Goal: Task Accomplishment & Management: Use online tool/utility

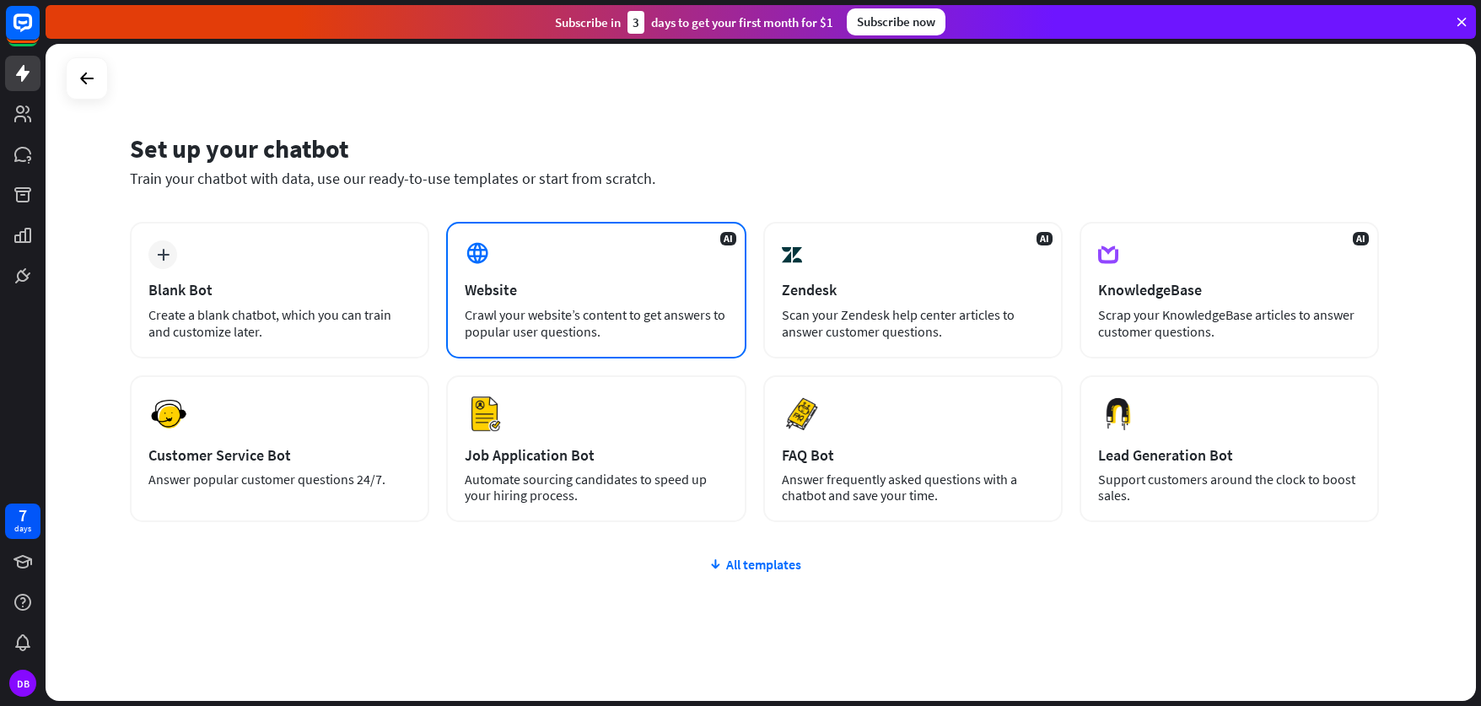
click at [557, 295] on div "Website" at bounding box center [596, 289] width 262 height 19
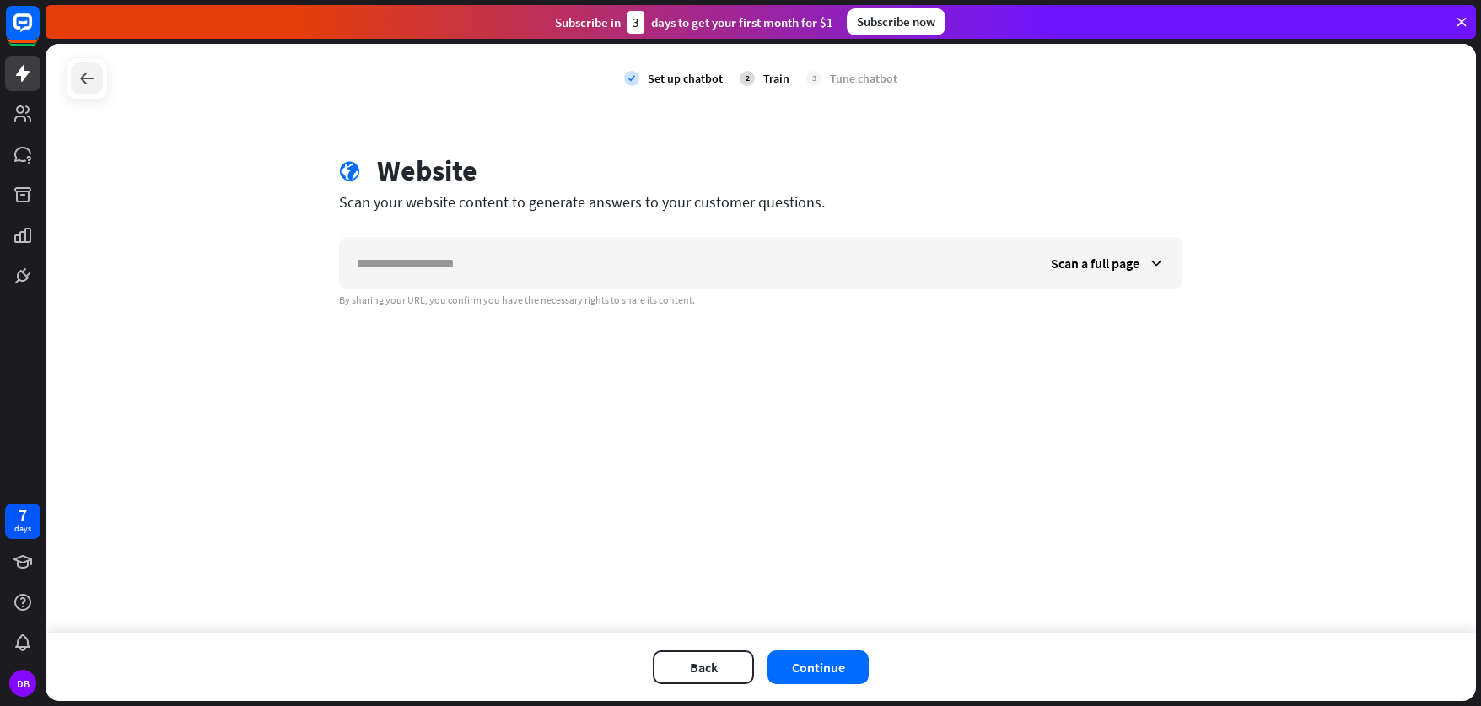
click at [90, 75] on icon at bounding box center [87, 78] width 20 height 20
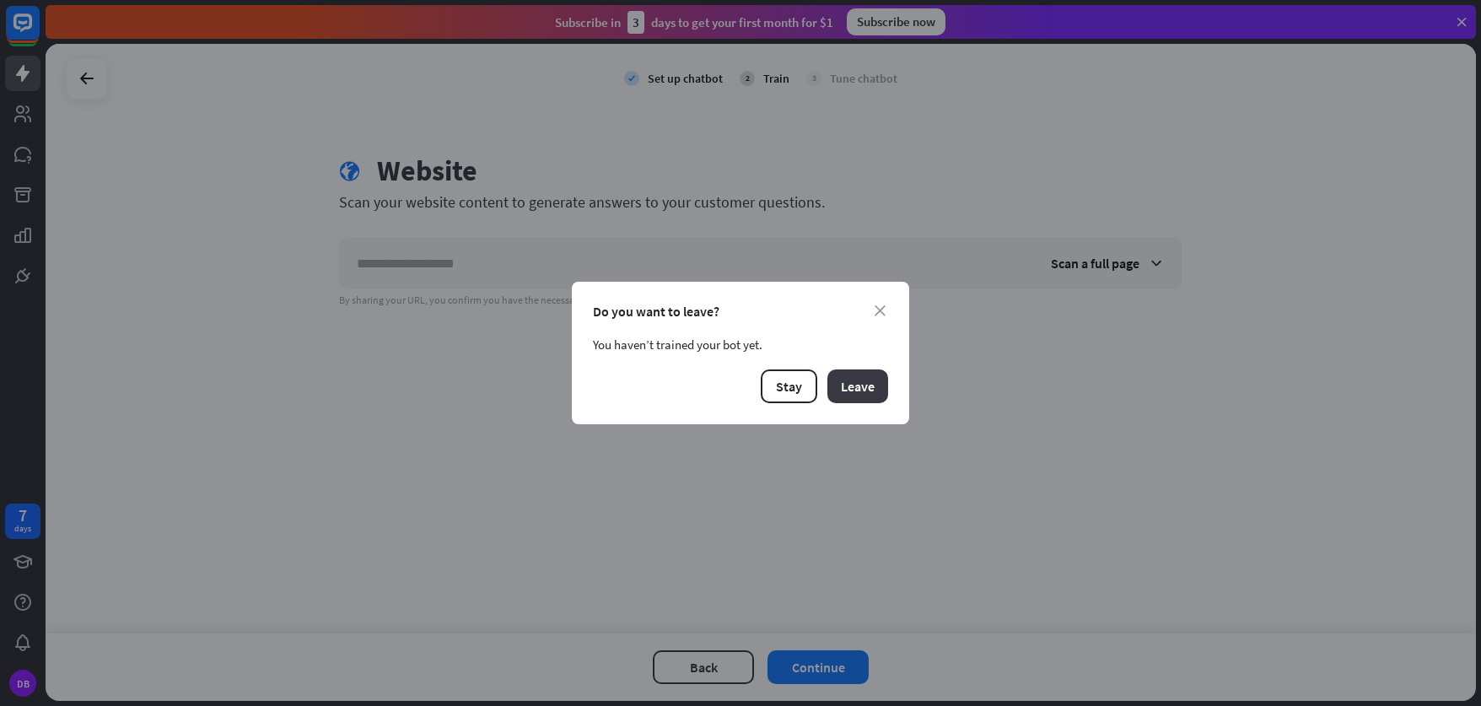
click at [869, 398] on button "Leave" at bounding box center [857, 386] width 61 height 34
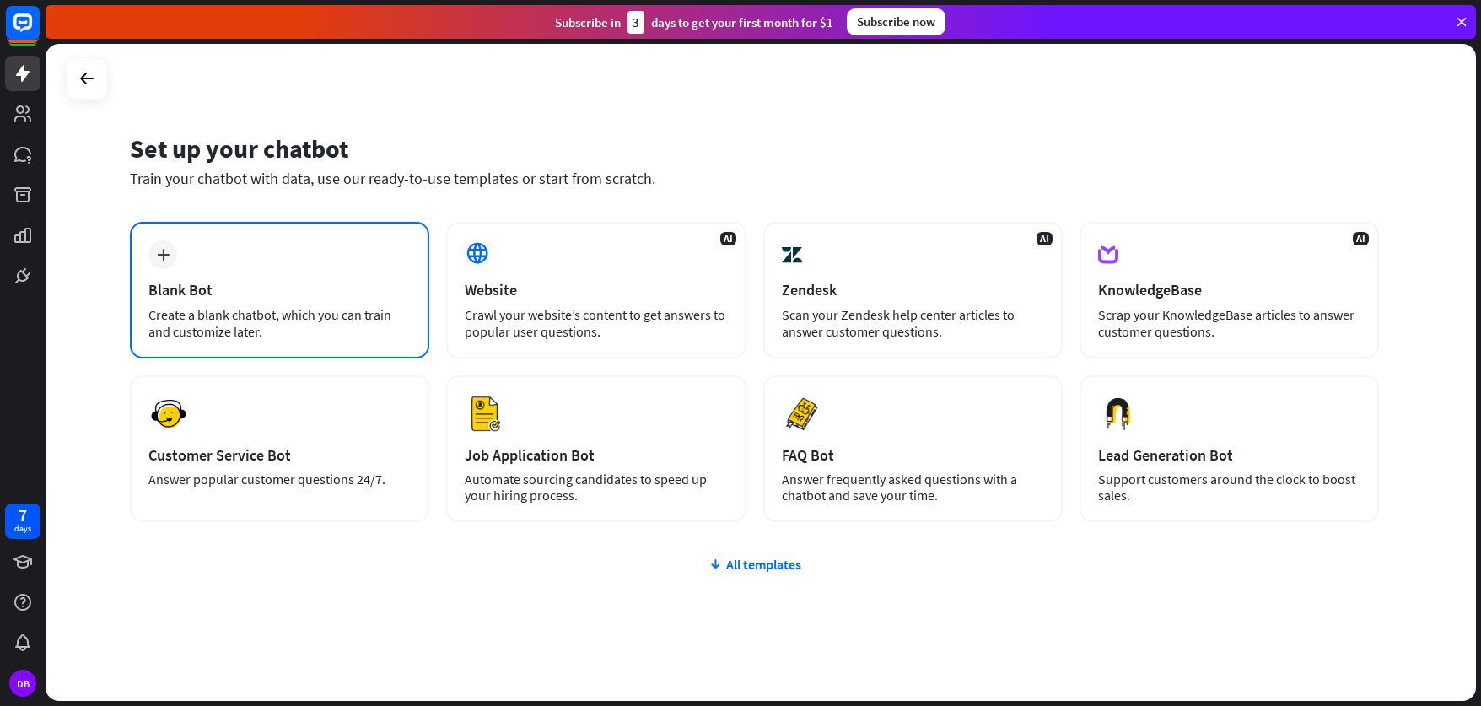
click at [172, 276] on div "plus Blank Bot Create a blank chatbot, which you can train and customize later." at bounding box center [279, 290] width 299 height 137
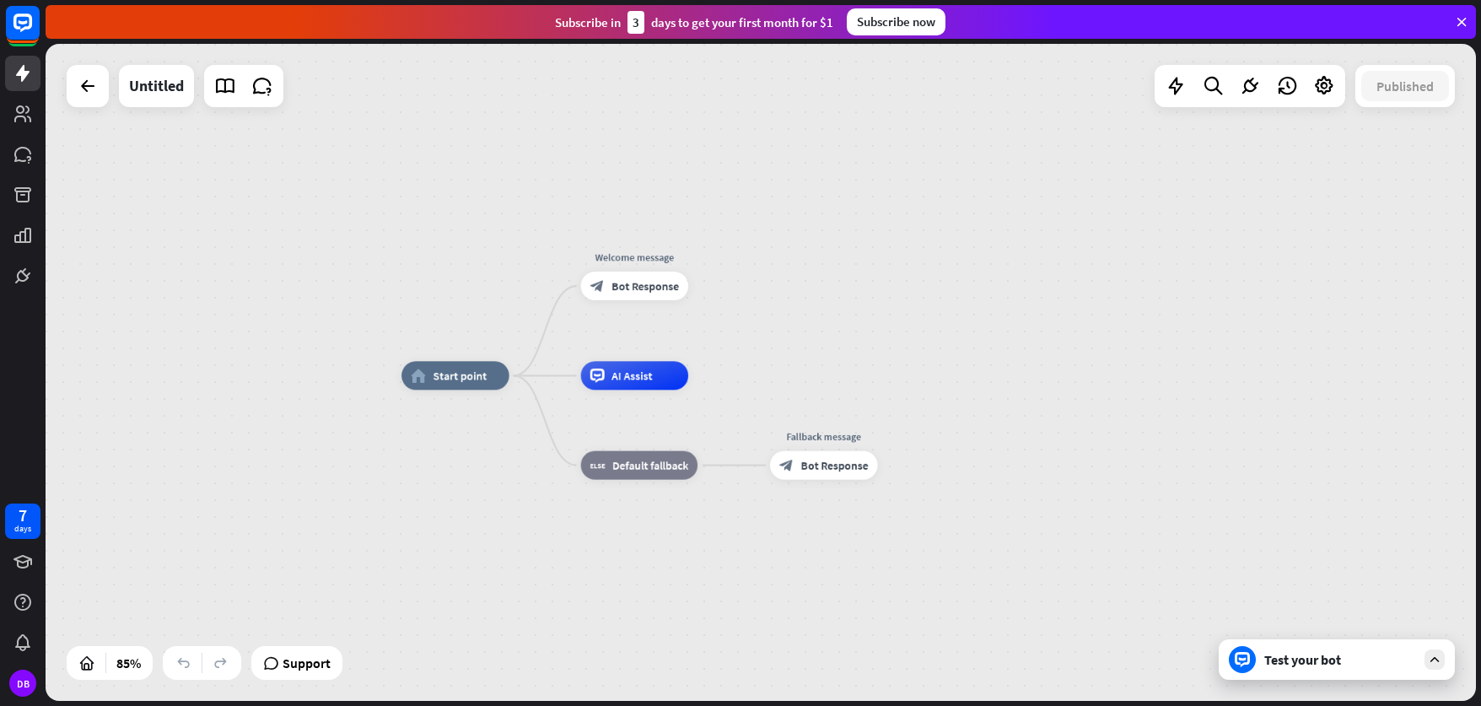
click at [1295, 672] on div "Test your bot" at bounding box center [1337, 659] width 236 height 40
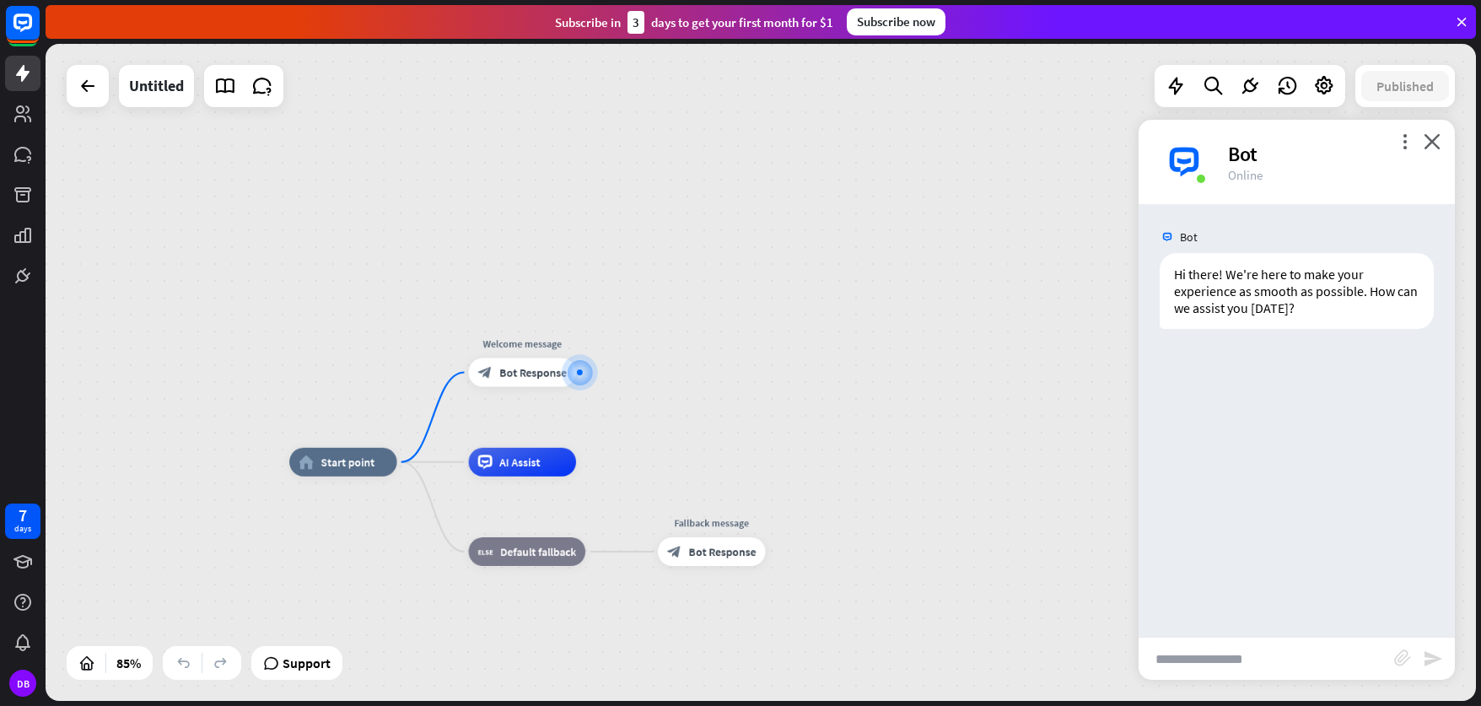
click at [1256, 643] on input "text" at bounding box center [1266, 659] width 256 height 42
type input "**********"
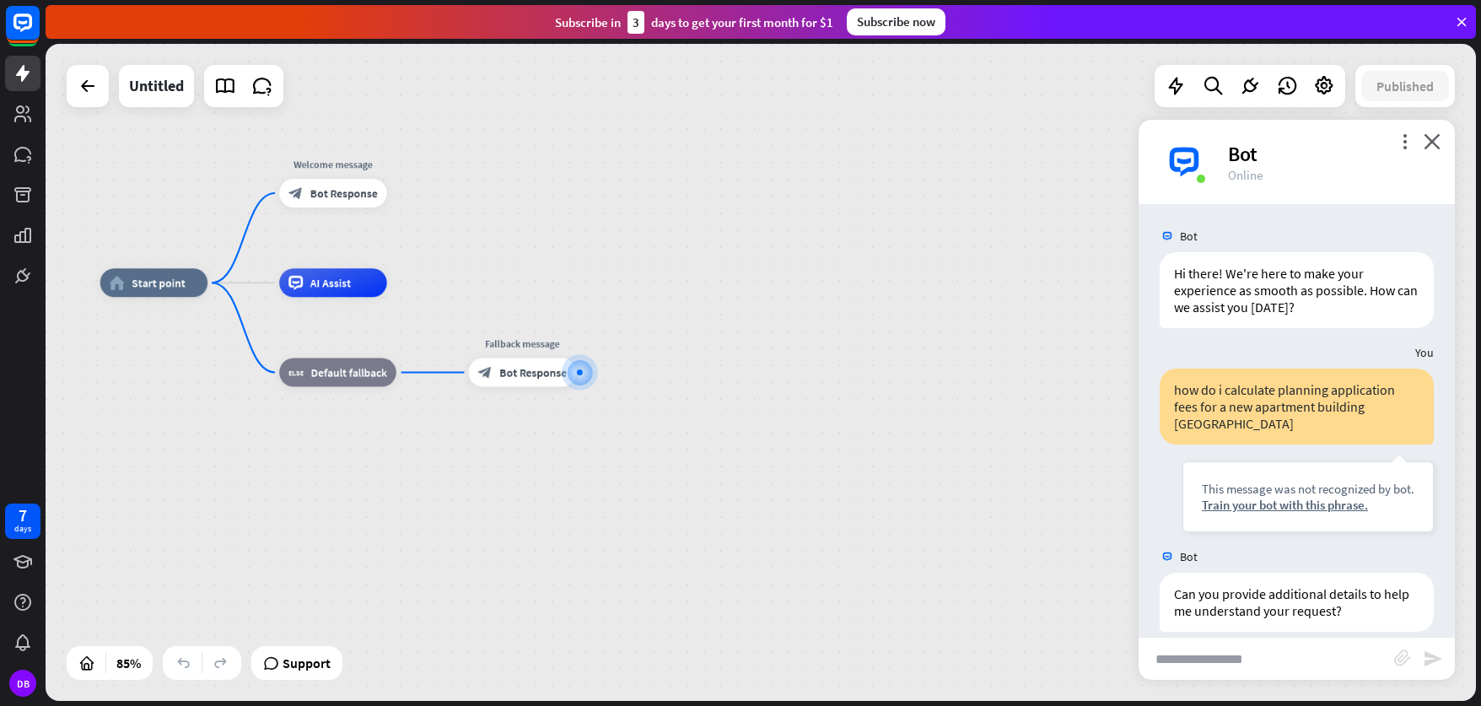
scroll to position [0, 0]
click at [1289, 657] on input "text" at bounding box center [1266, 659] width 256 height 42
type input "*"
click at [1206, 659] on input "**********" at bounding box center [1266, 659] width 256 height 42
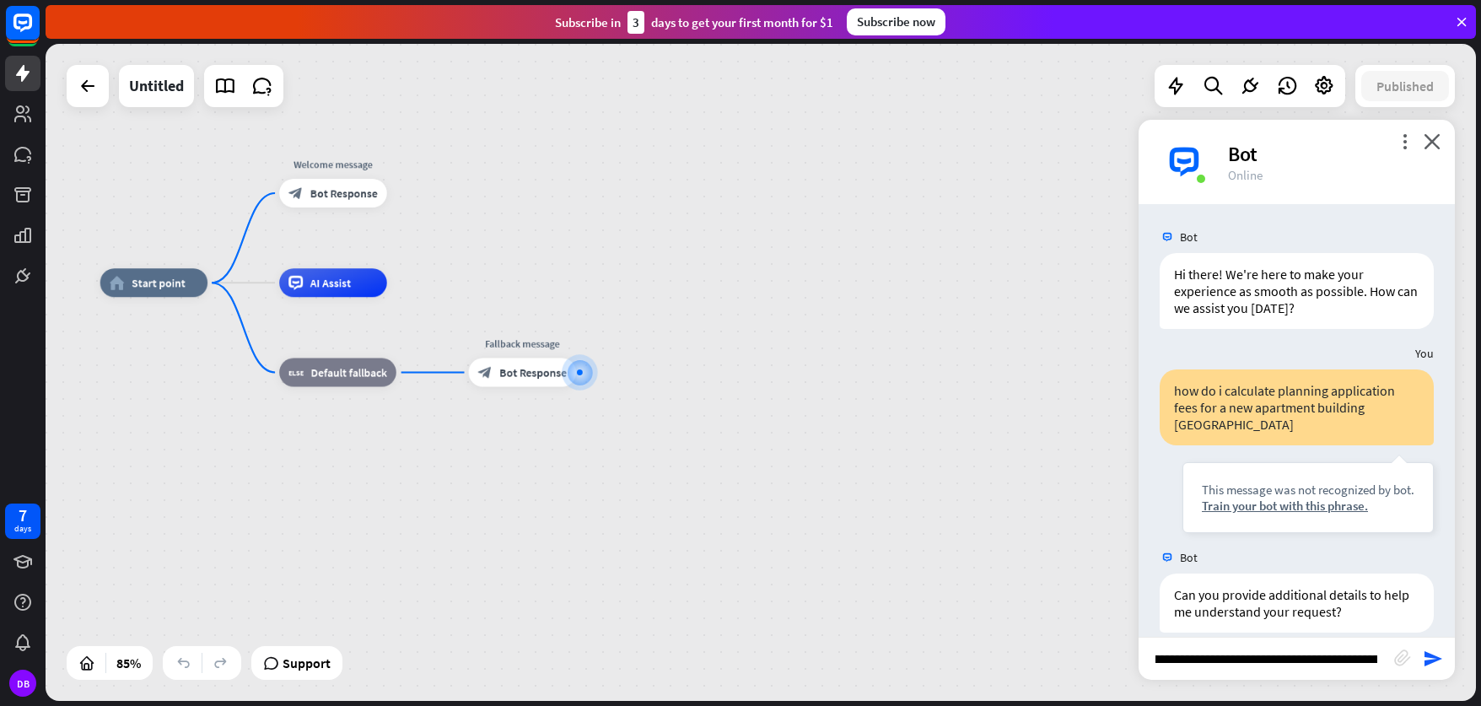
type input "**********"
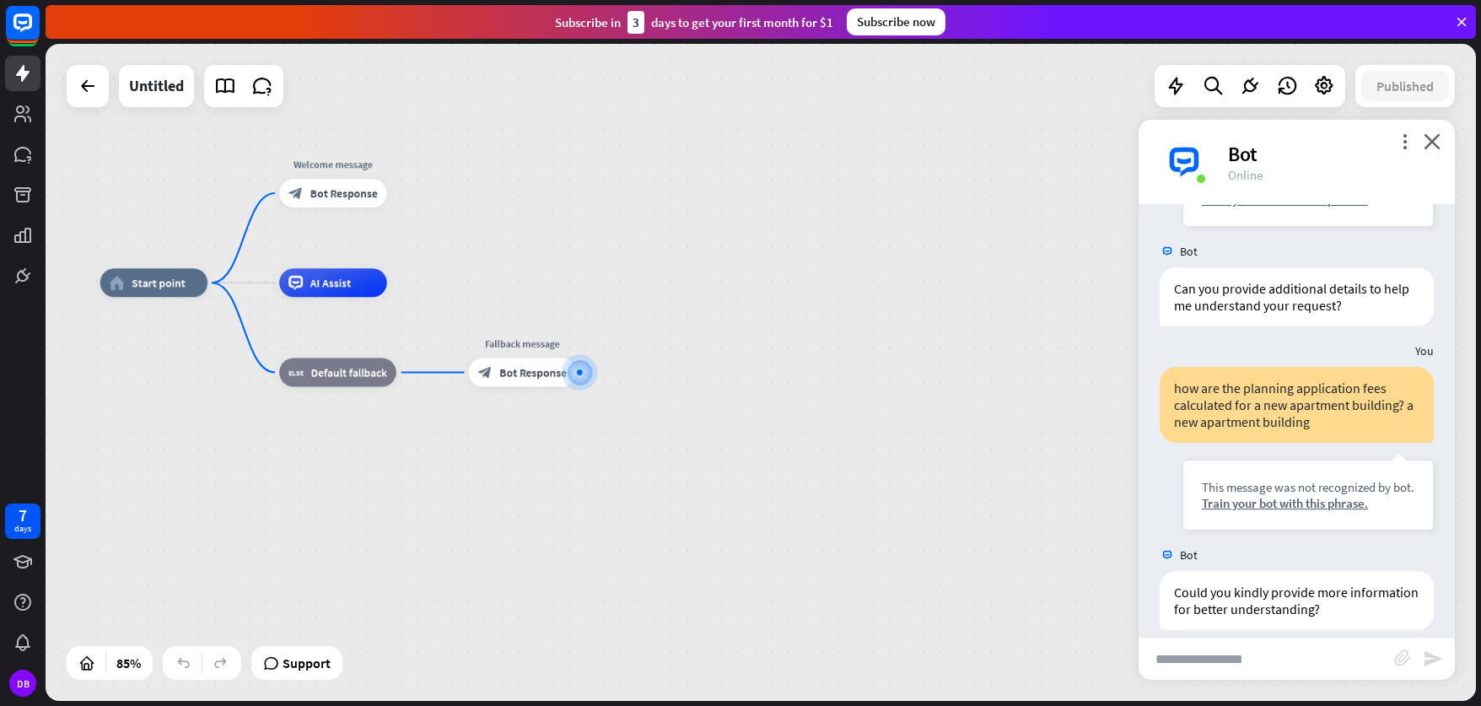
scroll to position [308, 0]
click at [1326, 493] on div "Train your bot with this phrase." at bounding box center [1308, 501] width 213 height 16
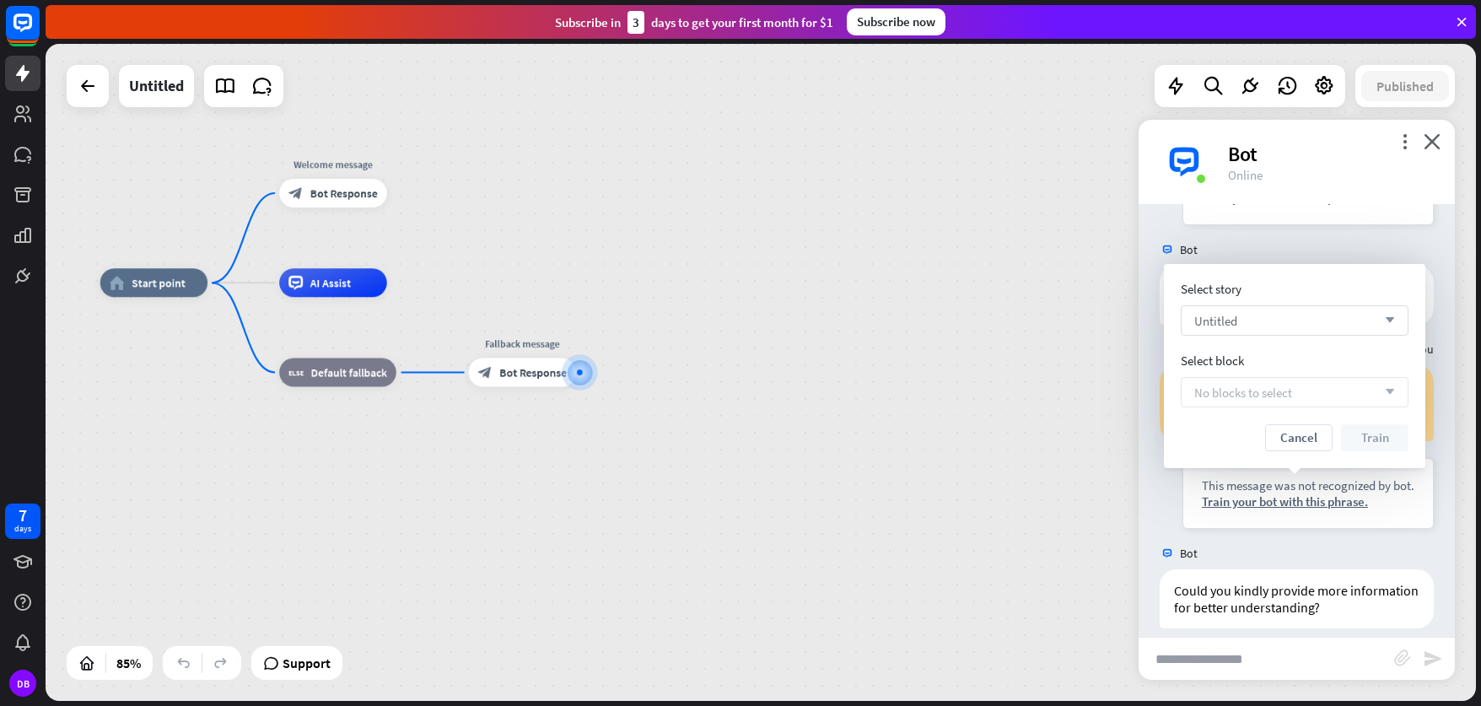
click at [1386, 322] on icon "arrow_down" at bounding box center [1385, 320] width 19 height 10
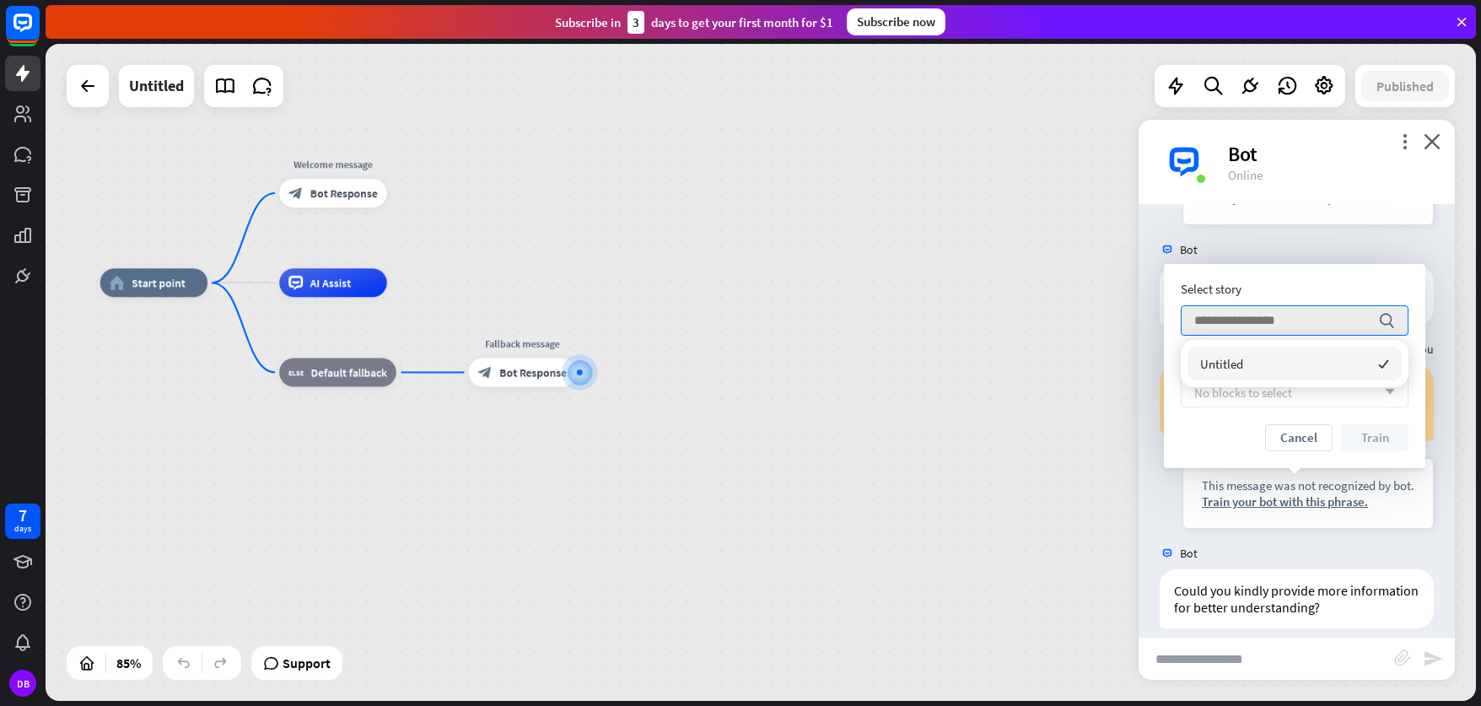
click at [1063, 359] on div "home_2 Start point Welcome message block_bot_response Bot Response AI Assist bl…" at bounding box center [708, 561] width 1216 height 558
click at [1113, 406] on div "home_2 Start point Welcome message block_bot_response Bot Response AI Assist bl…" at bounding box center [707, 561] width 1216 height 558
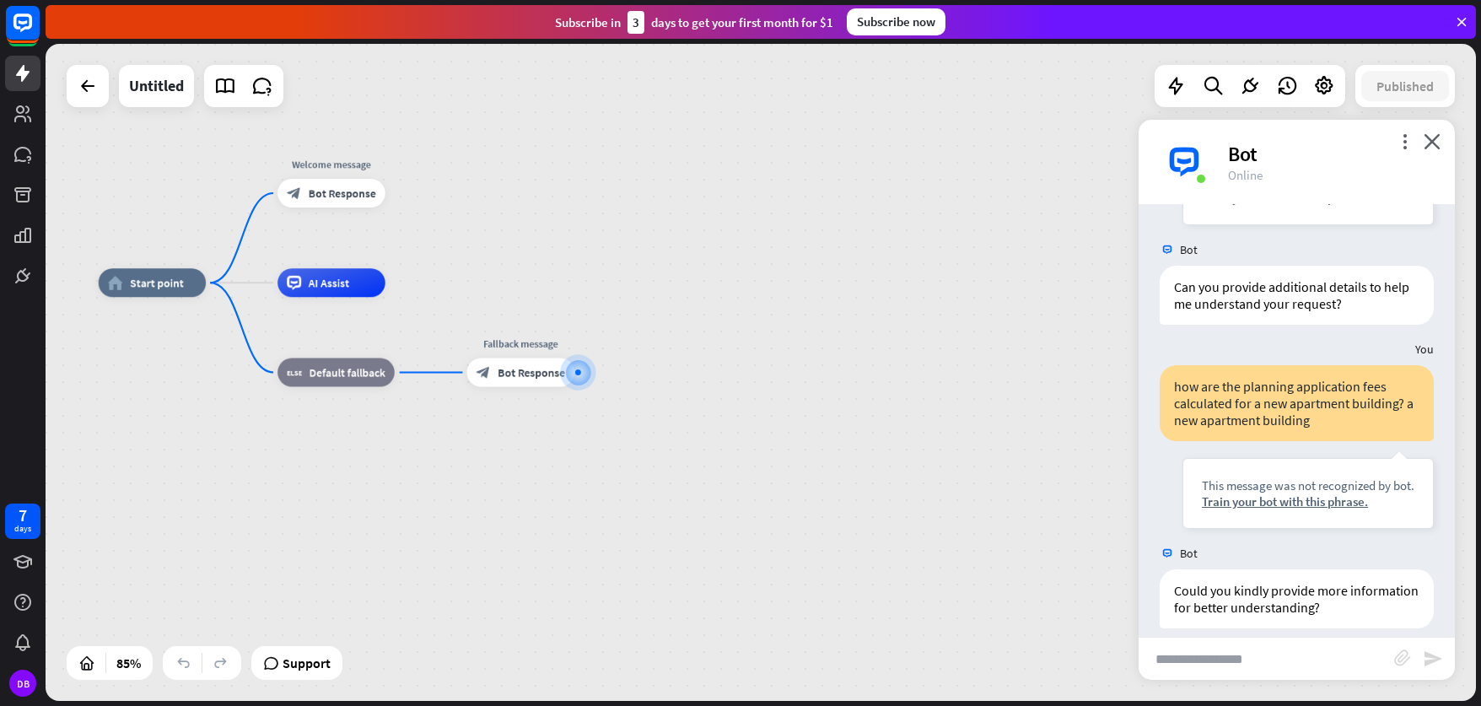
click at [1088, 327] on div "home_2 Start point Welcome message block_bot_response Bot Response AI Assist bl…" at bounding box center [707, 561] width 1216 height 558
click at [902, 378] on div "home_2 Start point Welcome message block_bot_response Bot Response AI Assist bl…" at bounding box center [707, 561] width 1216 height 558
click at [770, 278] on div "home_2 Start point Welcome message block_bot_response Bot Response AI Assist bl…" at bounding box center [761, 372] width 1430 height 657
click at [88, 80] on icon at bounding box center [88, 86] width 20 height 20
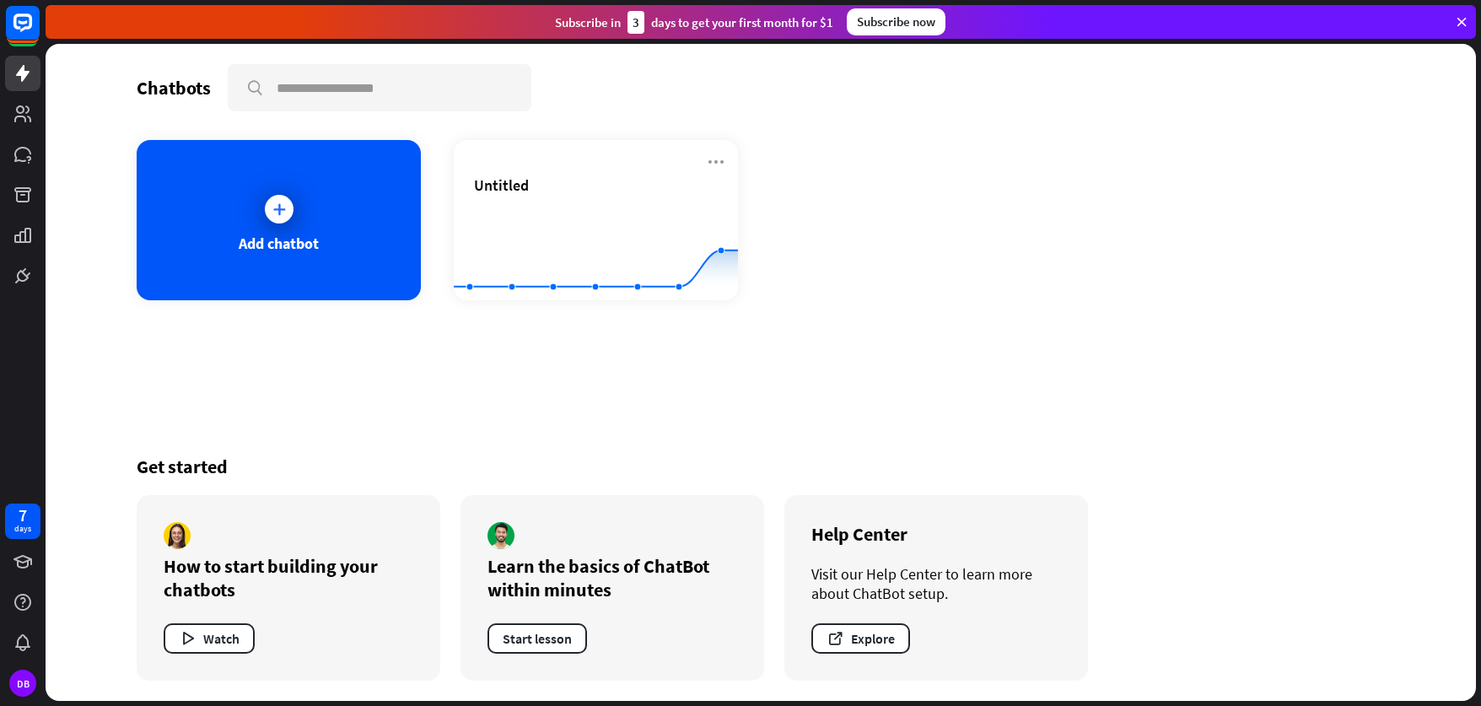
click at [1270, 285] on div "Add chatbot Untitled Created with Highcharts 10.1.0 0 1 2" at bounding box center [761, 220] width 1248 height 160
